Goal: Check status: Check status

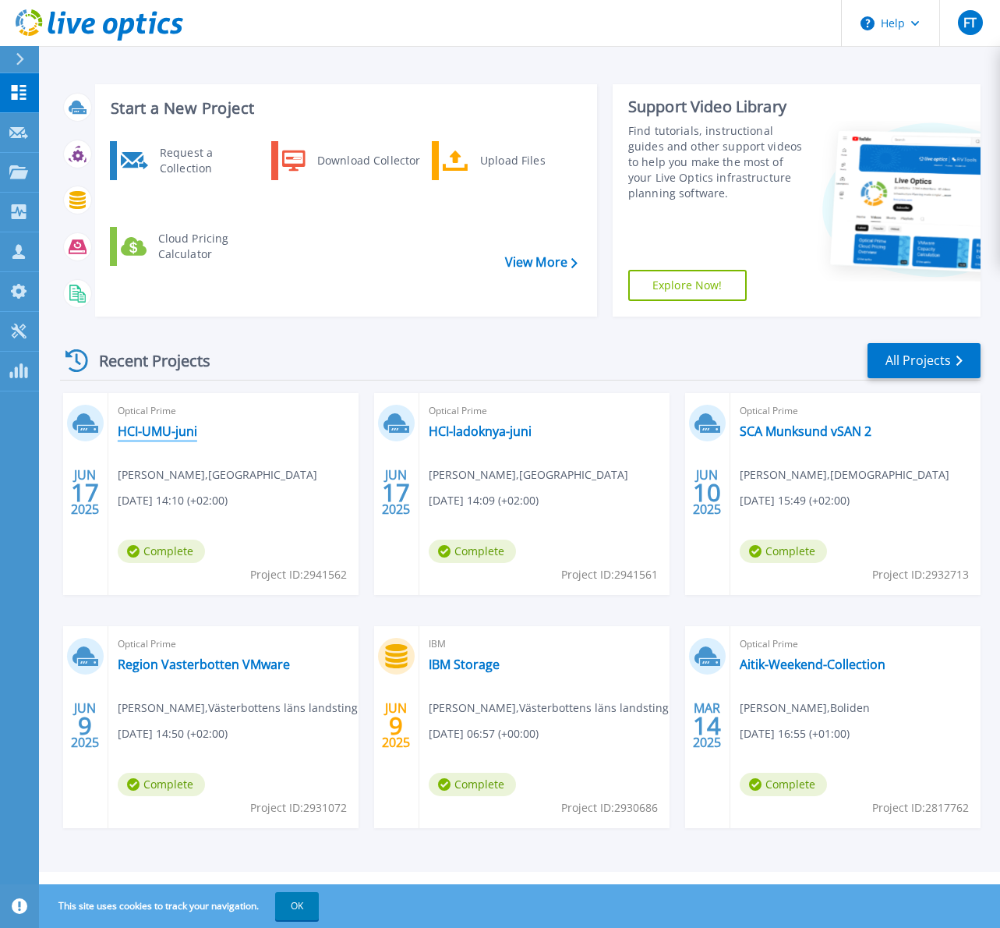
click at [170, 432] on link "HCI-UMU-juni" at bounding box center [158, 431] width 80 height 16
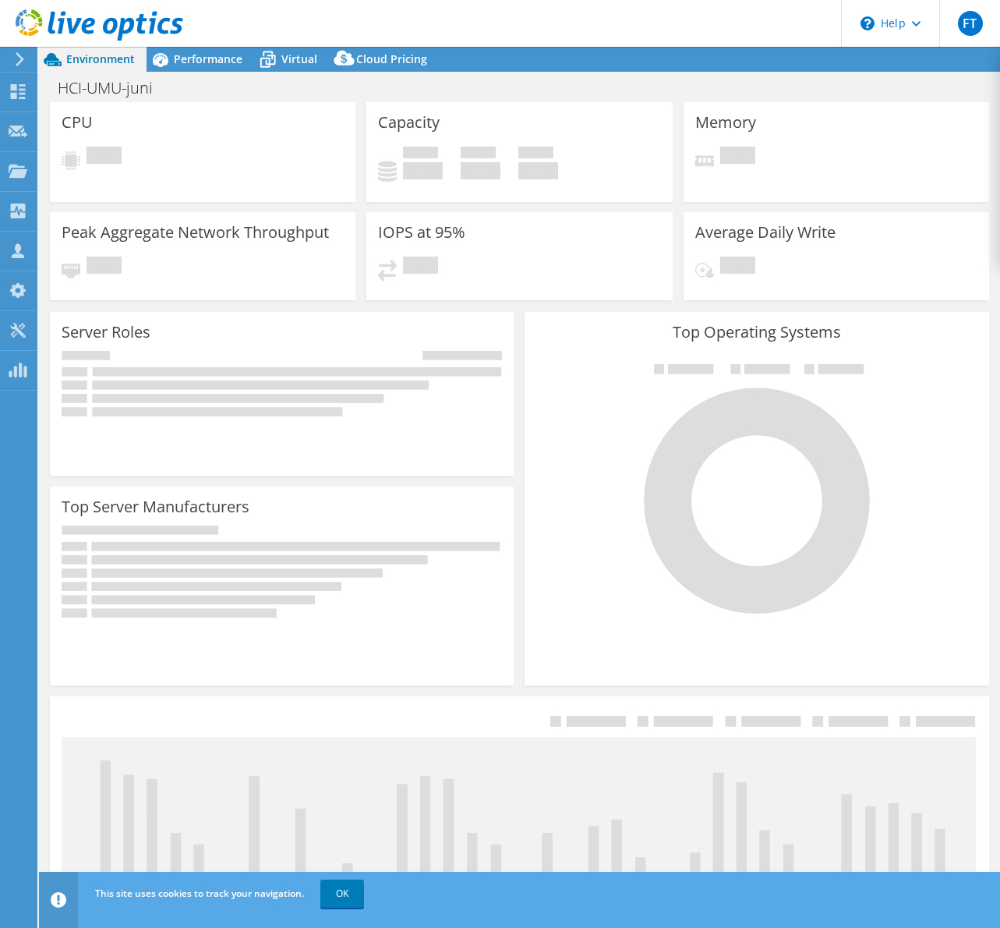
select select "USD"
select select "EUFrankfurt"
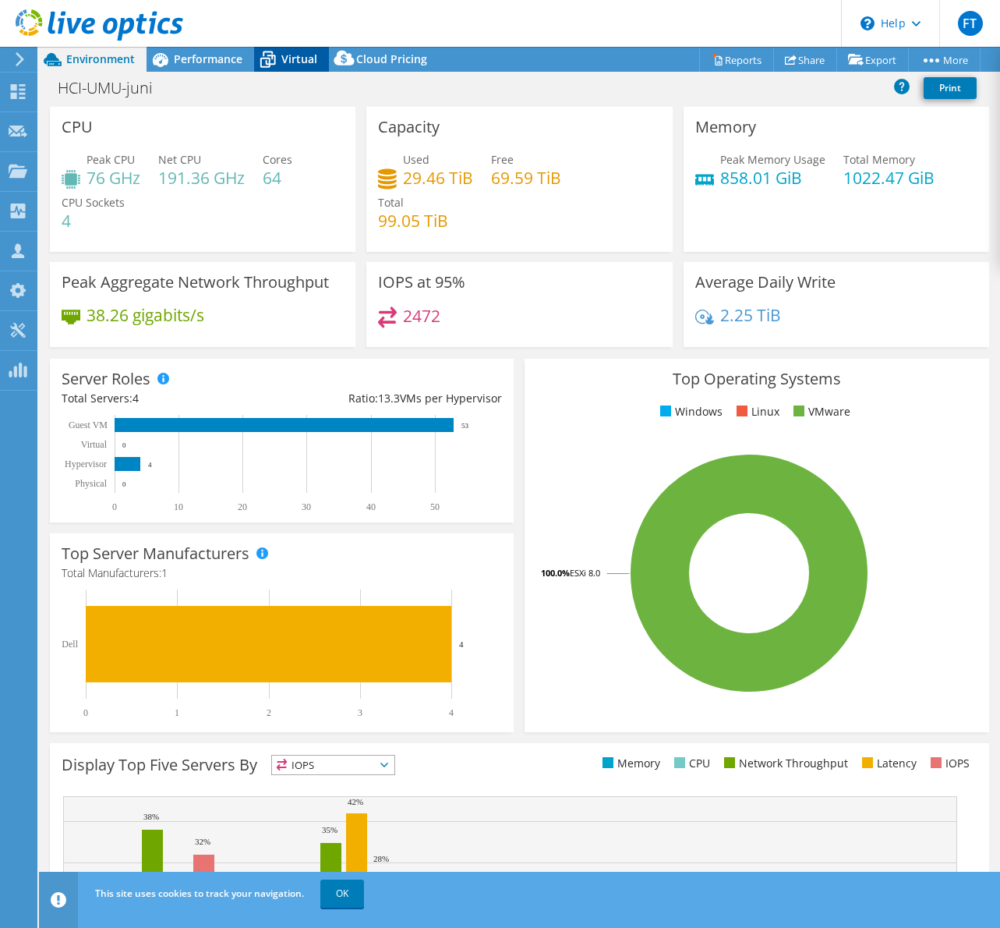
click at [308, 61] on span "Virtual" at bounding box center [299, 58] width 36 height 15
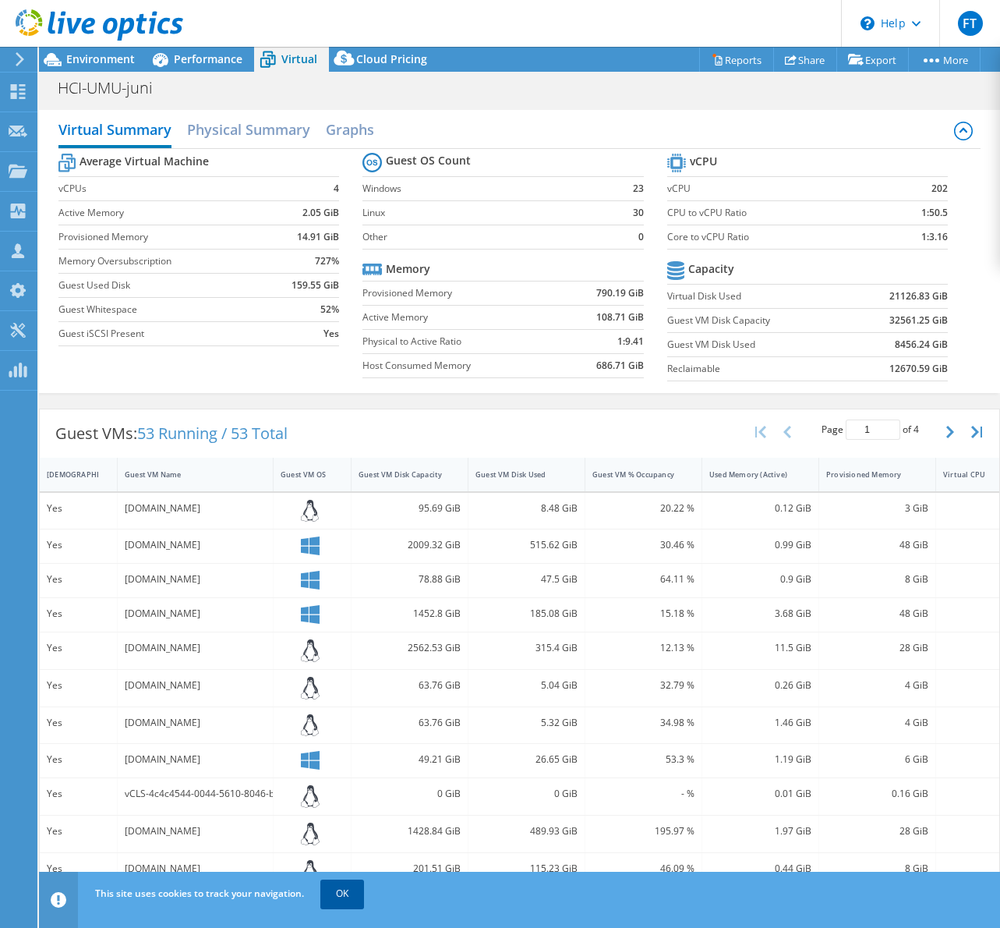
click at [350, 905] on link "OK" at bounding box center [342, 894] width 44 height 28
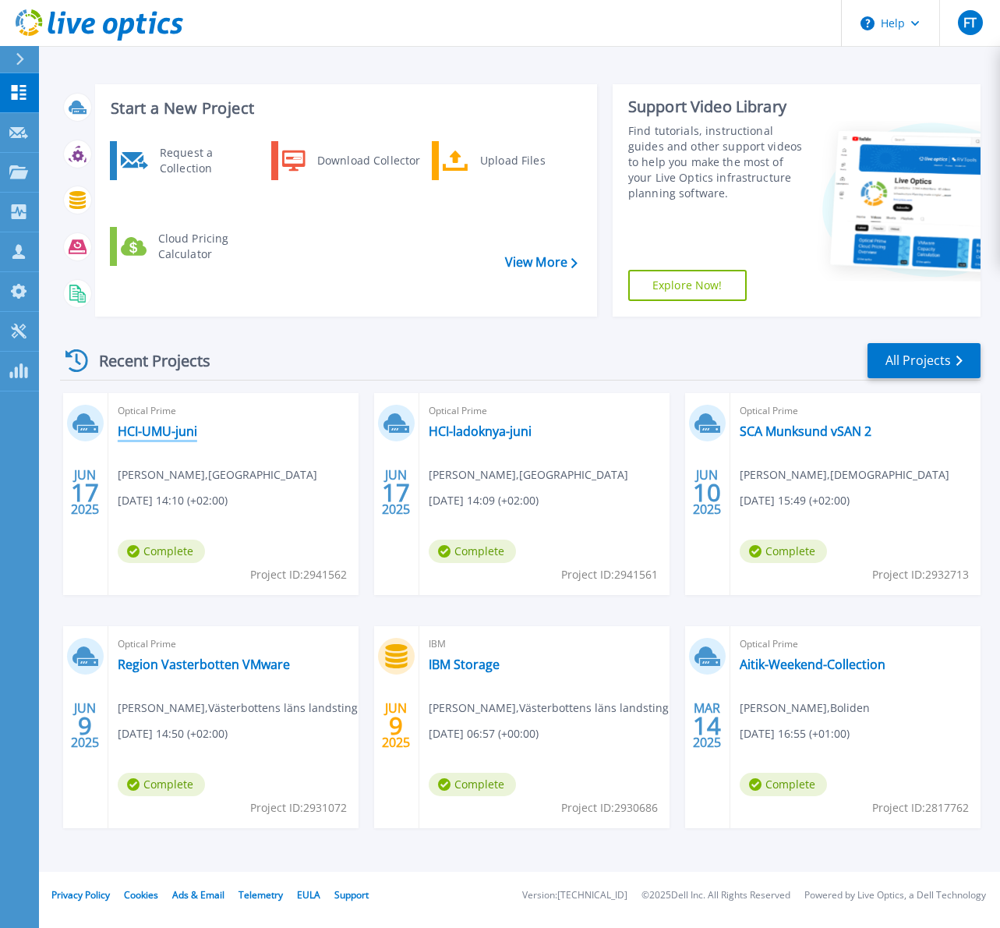
click at [168, 426] on link "HCI-UMU-juni" at bounding box center [158, 431] width 80 height 16
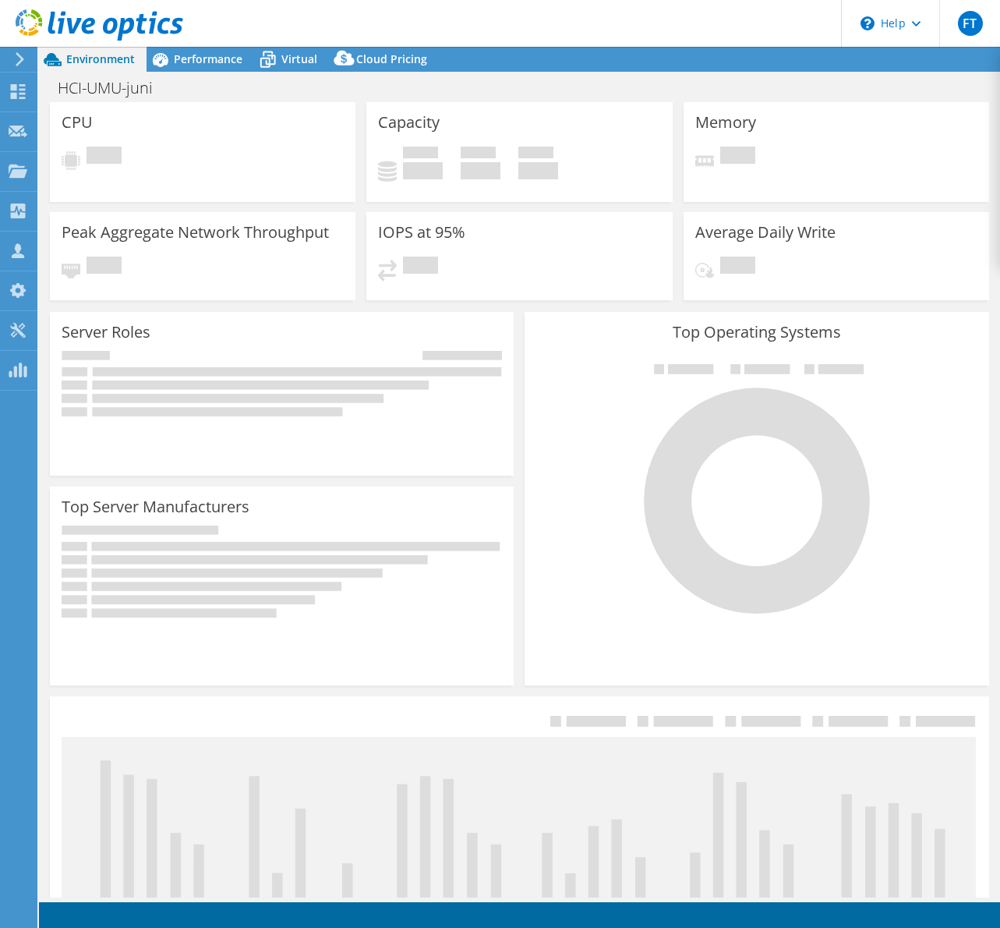
select select "EUFrankfurt"
select select "USD"
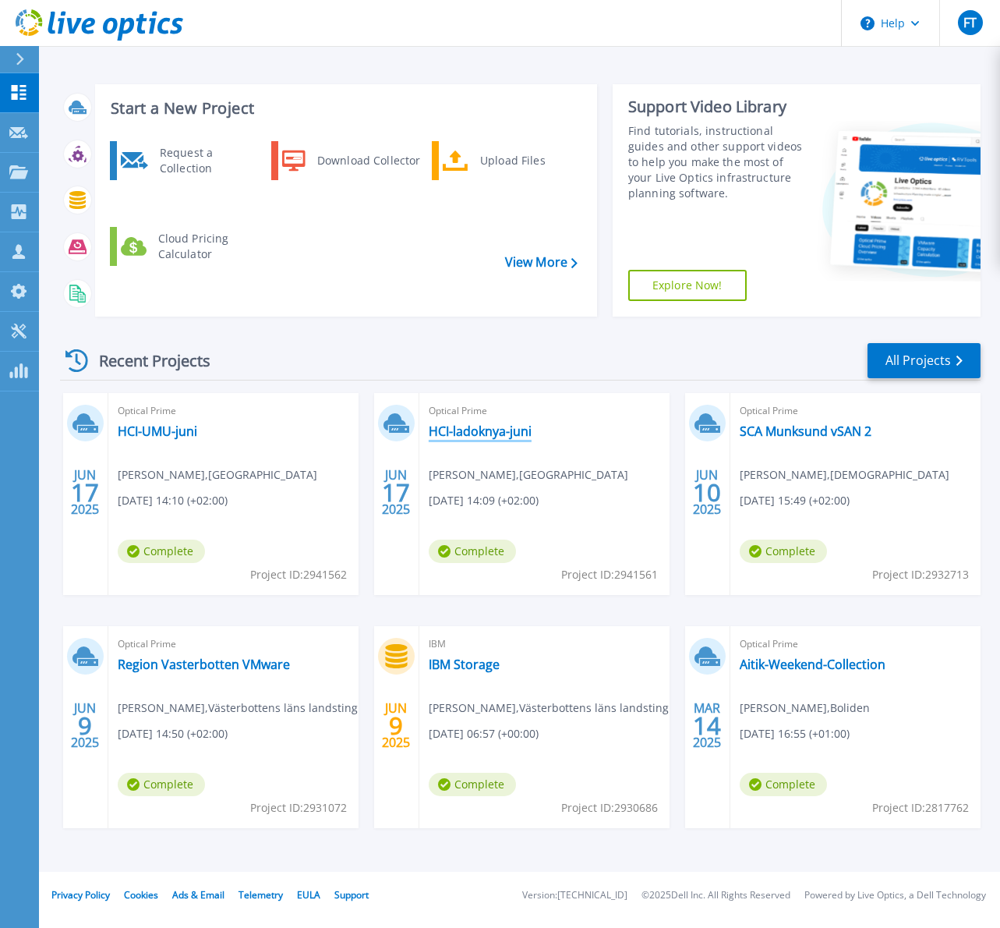
click at [500, 429] on link "HCI-ladoknya-juni" at bounding box center [480, 431] width 103 height 16
click at [170, 427] on link "HCI-UMU-juni" at bounding box center [158, 431] width 80 height 16
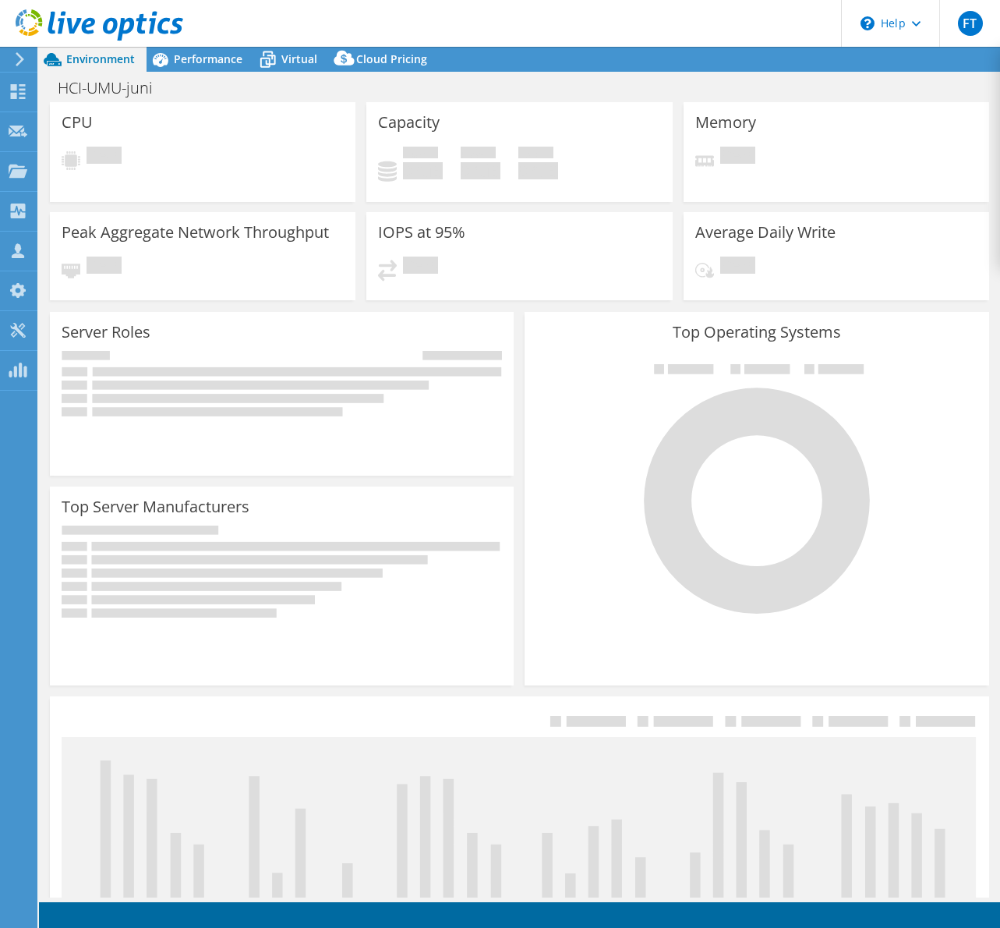
select select "EUFrankfurt"
select select "USD"
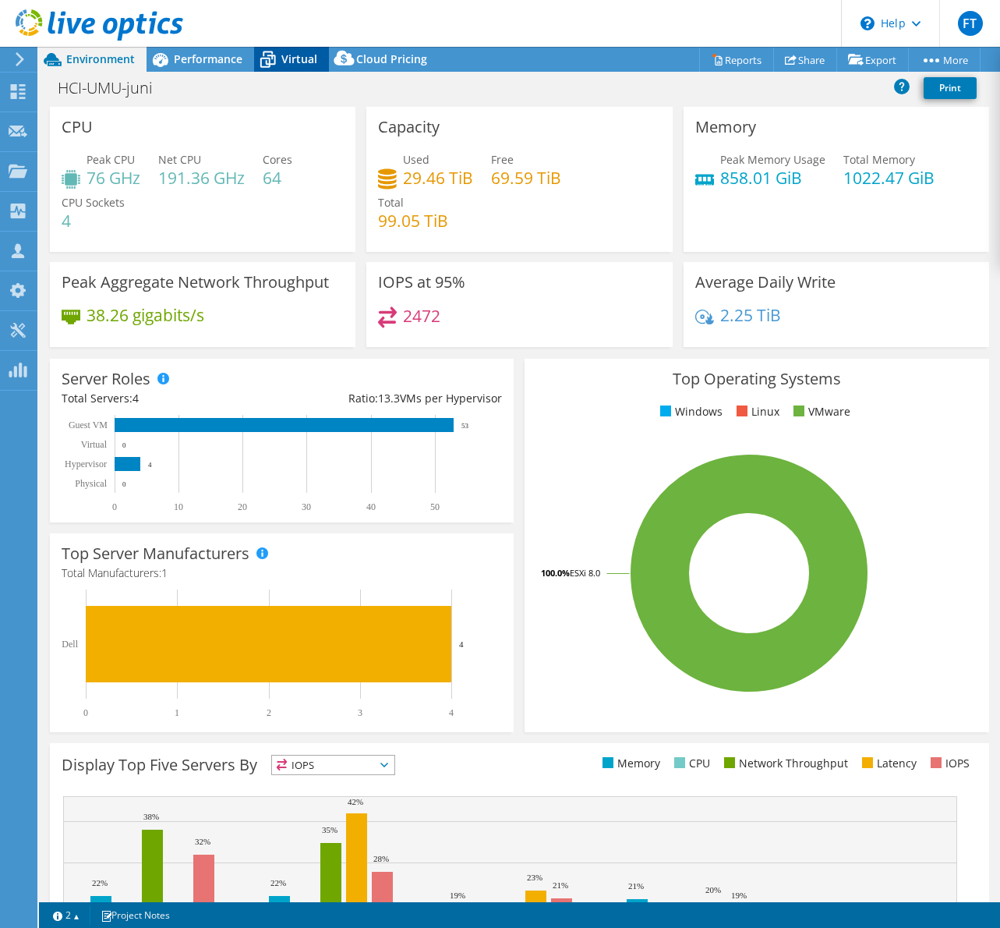
click at [279, 63] on icon at bounding box center [267, 59] width 27 height 27
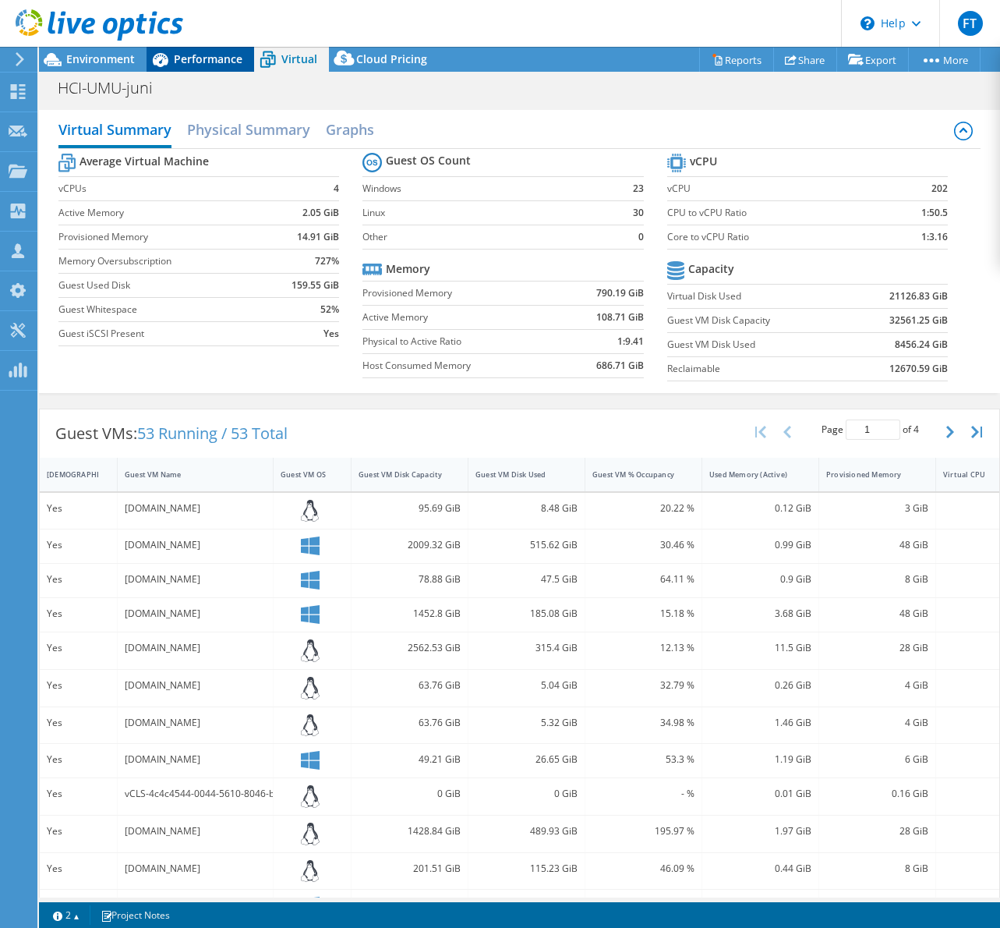
click at [235, 58] on span "Performance" at bounding box center [208, 58] width 69 height 15
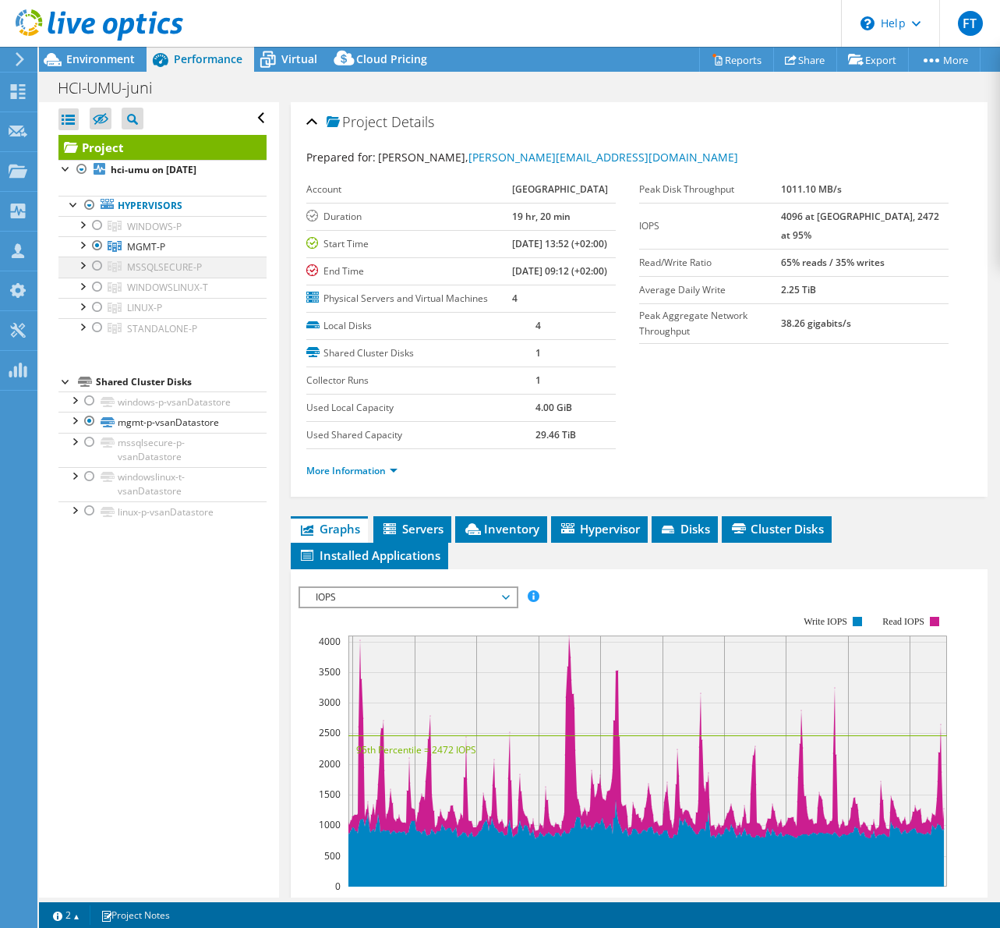
click at [83, 268] on div at bounding box center [82, 265] width 16 height 16
